Goal: Task Accomplishment & Management: Complete application form

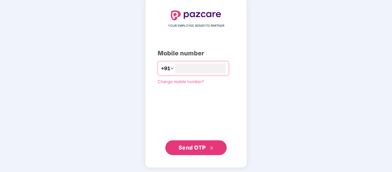
scroll to position [31, 0]
type input "**********"
click at [195, 152] on button "Send OTP" at bounding box center [195, 147] width 61 height 15
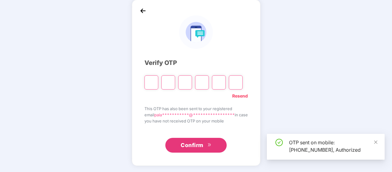
scroll to position [28, 0]
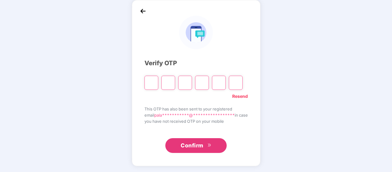
click at [284, 84] on div "**********" at bounding box center [196, 83] width 392 height 178
click at [147, 82] on input "Please enter verification code. Digit 1" at bounding box center [152, 82] width 14 height 14
type input "*"
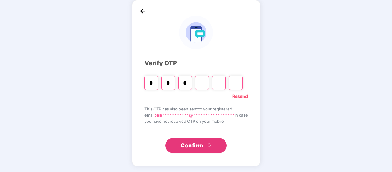
type input "*"
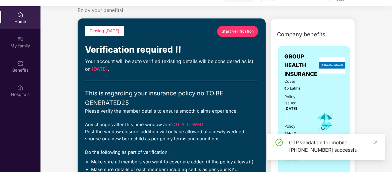
scroll to position [15, 0]
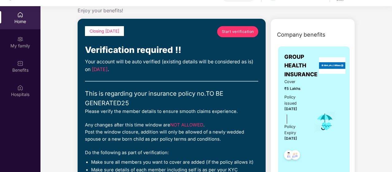
click at [225, 33] on span "Start verification" at bounding box center [238, 32] width 32 height 6
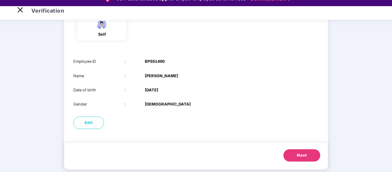
scroll to position [70, 0]
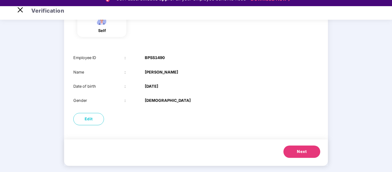
click at [290, 148] on button "Next" at bounding box center [302, 151] width 37 height 12
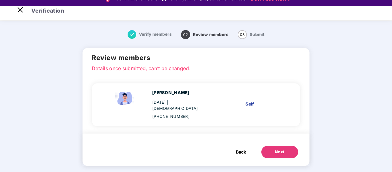
scroll to position [0, 0]
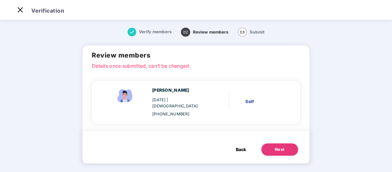
click at [251, 99] on div "Self" at bounding box center [263, 101] width 37 height 7
click at [236, 146] on span "Back" at bounding box center [241, 149] width 10 height 7
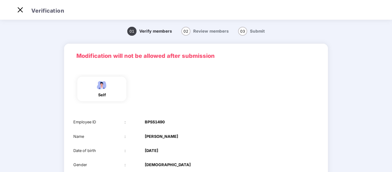
click at [102, 89] on img at bounding box center [101, 84] width 15 height 11
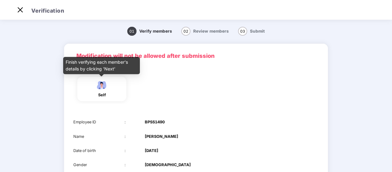
click at [102, 89] on img at bounding box center [101, 84] width 15 height 11
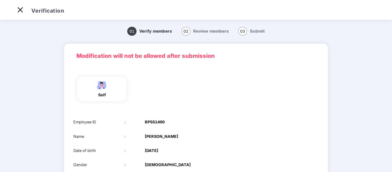
scroll to position [70, 0]
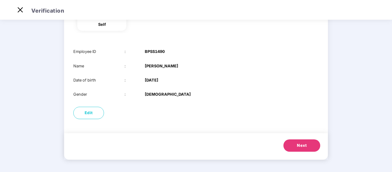
click at [298, 152] on div "Next" at bounding box center [196, 146] width 264 height 26
click at [296, 147] on button "Next" at bounding box center [302, 145] width 37 height 12
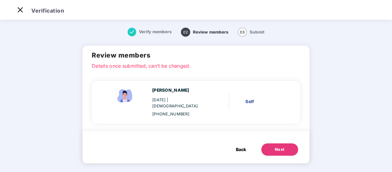
click at [285, 147] on button "Next" at bounding box center [279, 149] width 37 height 12
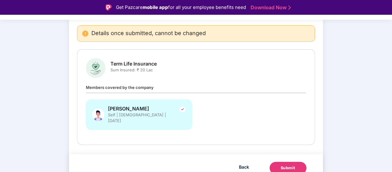
scroll to position [58, 0]
click at [281, 164] on div "Submit" at bounding box center [288, 167] width 15 height 6
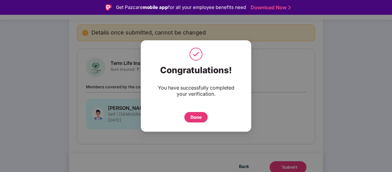
click at [204, 118] on div "Done" at bounding box center [195, 117] width 23 height 10
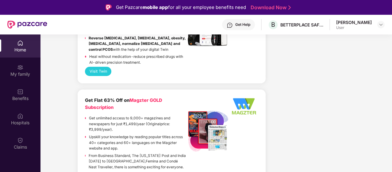
scroll to position [908, 0]
